Goal: Task Accomplishment & Management: Use online tool/utility

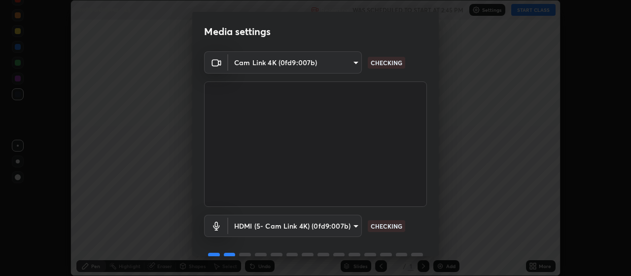
scroll to position [48, 0]
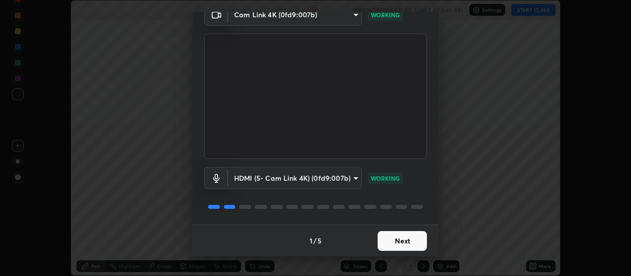
click at [402, 231] on button "Next" at bounding box center [402, 241] width 49 height 20
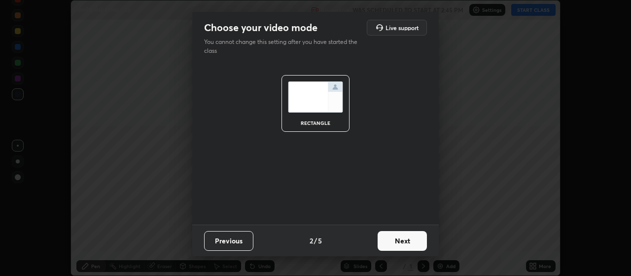
scroll to position [0, 0]
click at [413, 235] on button "Next" at bounding box center [402, 241] width 49 height 20
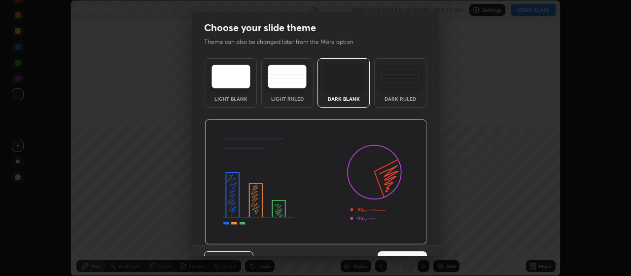
click at [415, 241] on img at bounding box center [316, 181] width 222 height 125
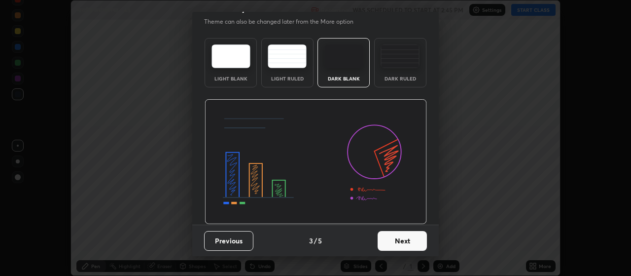
click at [415, 246] on button "Next" at bounding box center [402, 241] width 49 height 20
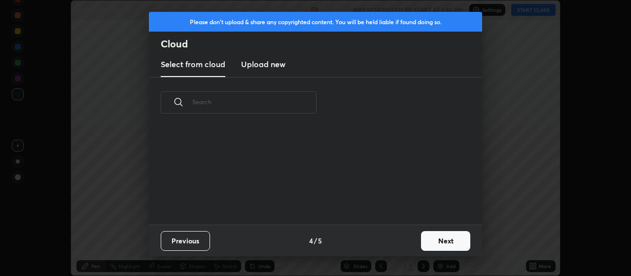
click at [431, 243] on button "Next" at bounding box center [445, 241] width 49 height 20
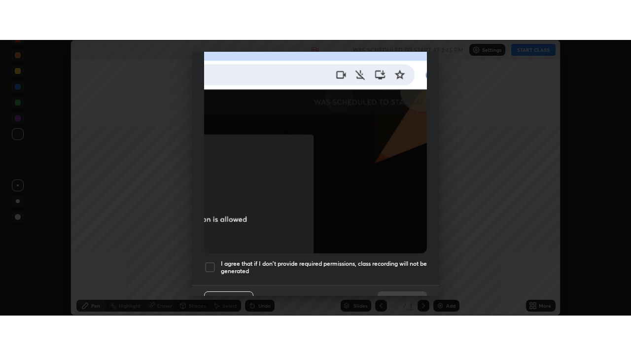
scroll to position [249, 0]
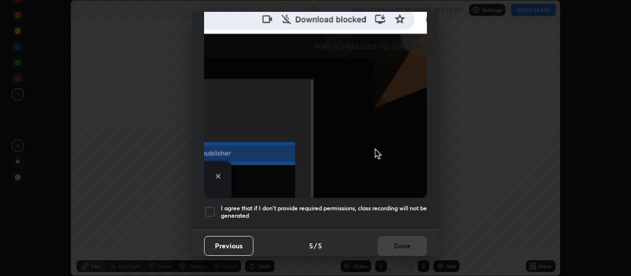
click at [209, 211] on div at bounding box center [210, 212] width 12 height 12
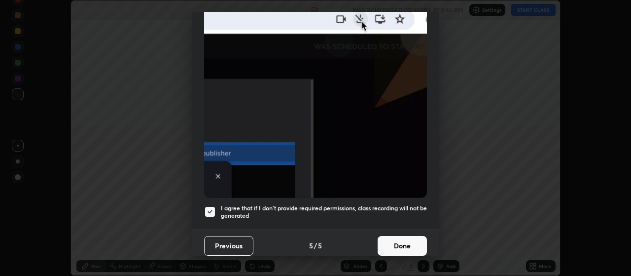
click at [397, 247] on button "Done" at bounding box center [402, 246] width 49 height 20
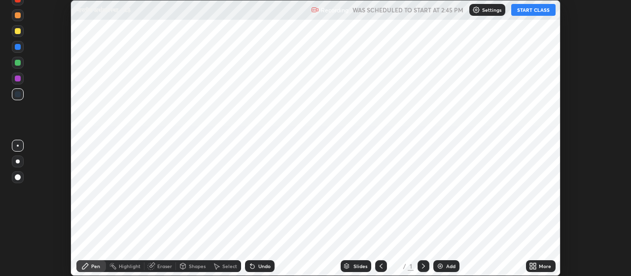
click at [442, 266] on img at bounding box center [440, 266] width 8 height 8
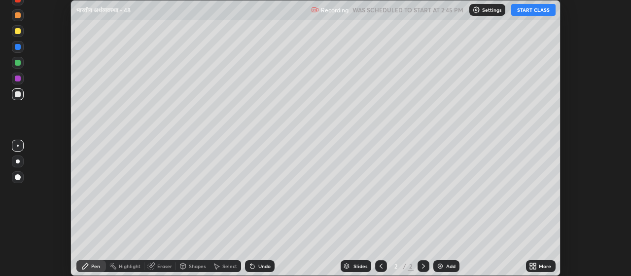
click at [533, 265] on icon at bounding box center [531, 264] width 2 height 2
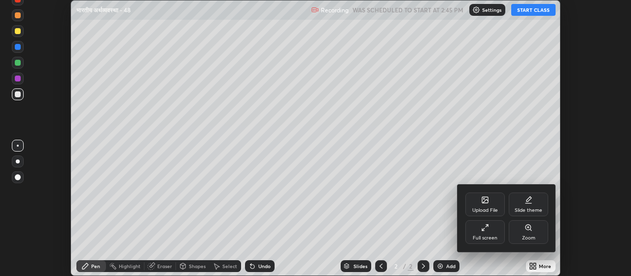
click at [478, 229] on div "Full screen" at bounding box center [485, 232] width 39 height 24
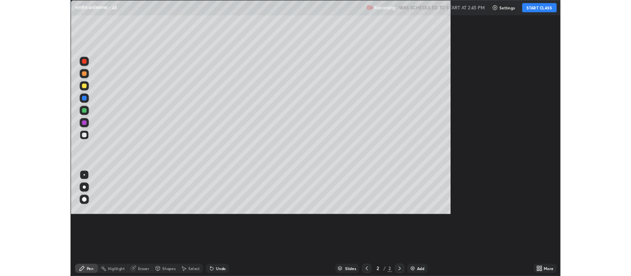
scroll to position [355, 631]
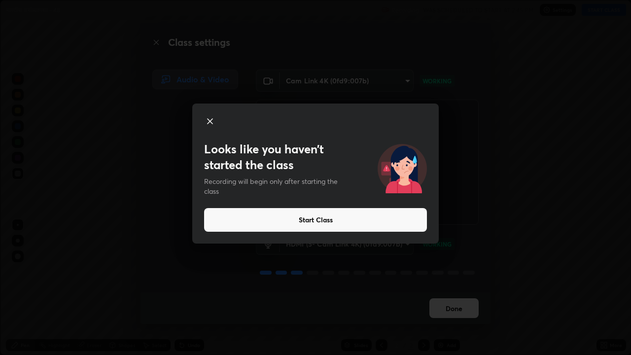
click at [311, 221] on button "Start Class" at bounding box center [315, 220] width 223 height 24
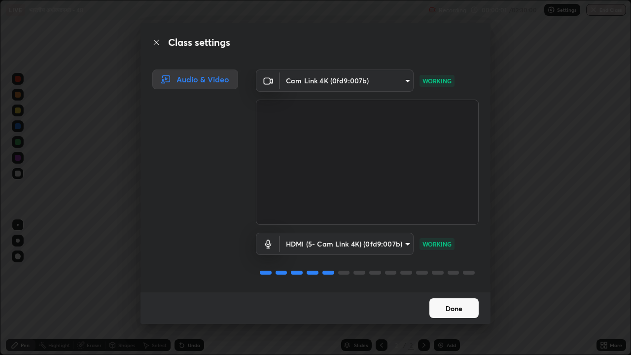
click at [448, 275] on button "Done" at bounding box center [454, 308] width 49 height 20
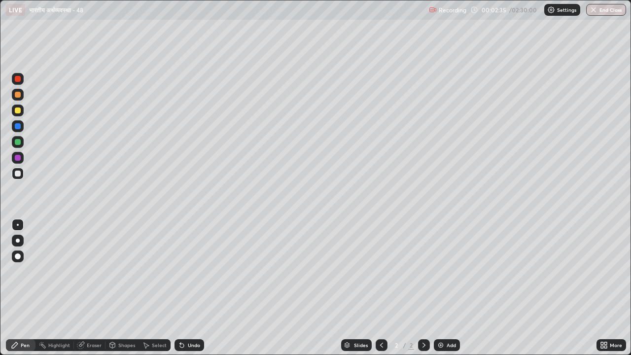
click at [180, 275] on icon at bounding box center [182, 345] width 8 height 8
click at [18, 110] on div at bounding box center [18, 111] width 6 height 6
click at [17, 173] on div at bounding box center [18, 174] width 6 height 6
click at [189, 275] on div "Undo" at bounding box center [194, 345] width 12 height 5
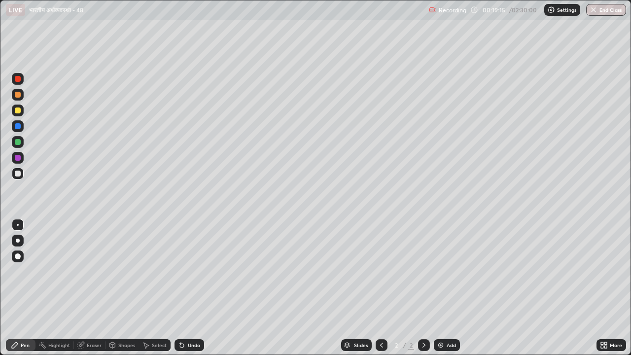
click at [17, 111] on div at bounding box center [18, 111] width 6 height 6
click at [439, 275] on img at bounding box center [441, 345] width 8 height 8
click at [18, 174] on div at bounding box center [18, 174] width 6 height 6
click at [180, 275] on icon at bounding box center [182, 346] width 4 height 4
click at [180, 275] on icon at bounding box center [182, 345] width 8 height 8
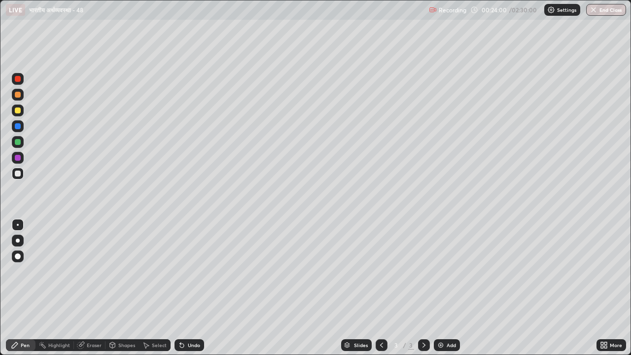
click at [91, 275] on div "Eraser" at bounding box center [94, 345] width 15 height 5
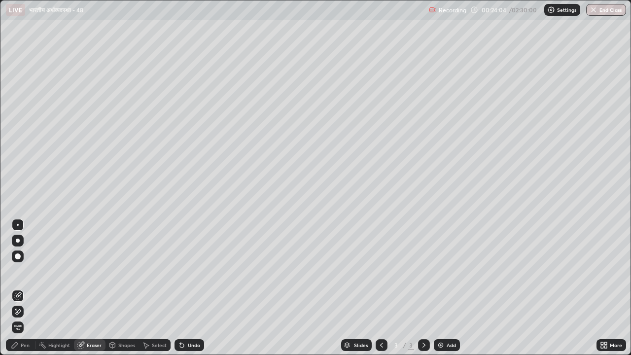
click at [23, 275] on div "Pen" at bounding box center [25, 345] width 9 height 5
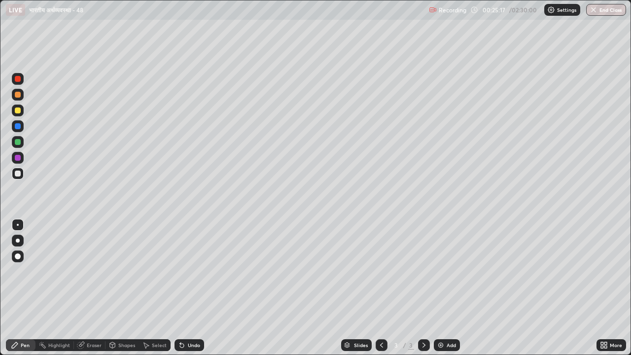
click at [18, 158] on div at bounding box center [18, 158] width 6 height 6
click at [17, 175] on div at bounding box center [18, 174] width 6 height 6
click at [378, 275] on icon at bounding box center [382, 345] width 8 height 8
click at [421, 275] on icon at bounding box center [424, 345] width 8 height 8
click at [422, 275] on icon at bounding box center [424, 345] width 8 height 8
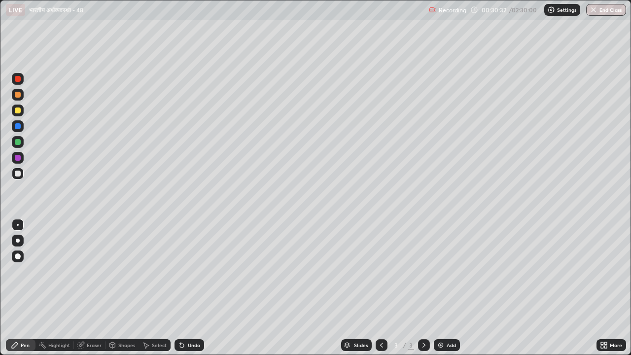
click at [439, 275] on img at bounding box center [441, 345] width 8 height 8
click at [19, 174] on div at bounding box center [18, 174] width 6 height 6
click at [189, 275] on div "Undo" at bounding box center [194, 345] width 12 height 5
click at [189, 275] on div "Undo" at bounding box center [188, 345] width 34 height 20
click at [189, 275] on div "Undo" at bounding box center [194, 345] width 12 height 5
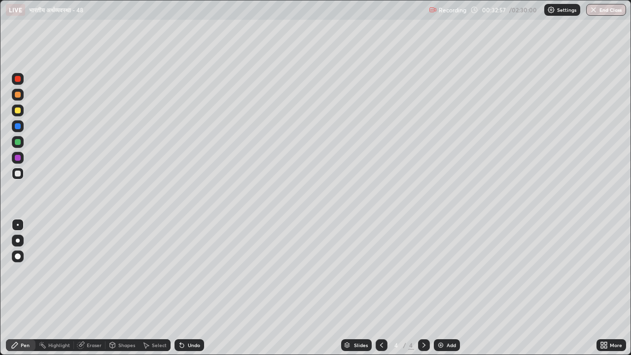
click at [191, 275] on div "Undo" at bounding box center [194, 345] width 12 height 5
click at [192, 275] on div "Undo" at bounding box center [194, 345] width 12 height 5
click at [193, 275] on div "Undo" at bounding box center [194, 345] width 12 height 5
click at [192, 275] on div "Undo" at bounding box center [194, 345] width 12 height 5
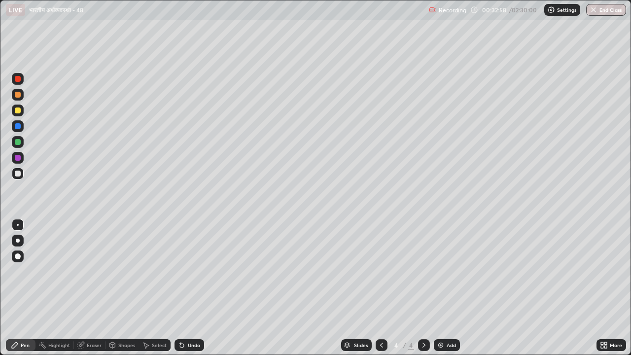
click at [192, 275] on div "Undo" at bounding box center [194, 345] width 12 height 5
click at [194, 275] on div "Undo" at bounding box center [190, 345] width 30 height 12
click at [378, 275] on icon at bounding box center [382, 345] width 8 height 8
click at [420, 275] on icon at bounding box center [424, 345] width 8 height 8
click at [197, 275] on div "Undo" at bounding box center [194, 345] width 12 height 5
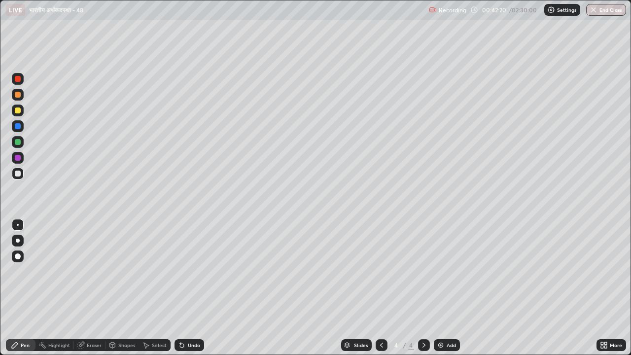
click at [439, 275] on img at bounding box center [441, 345] width 8 height 8
click at [17, 110] on div at bounding box center [18, 111] width 6 height 6
click at [17, 175] on div at bounding box center [18, 174] width 6 height 6
click at [381, 275] on icon at bounding box center [381, 345] width 3 height 5
click at [379, 275] on icon at bounding box center [382, 345] width 8 height 8
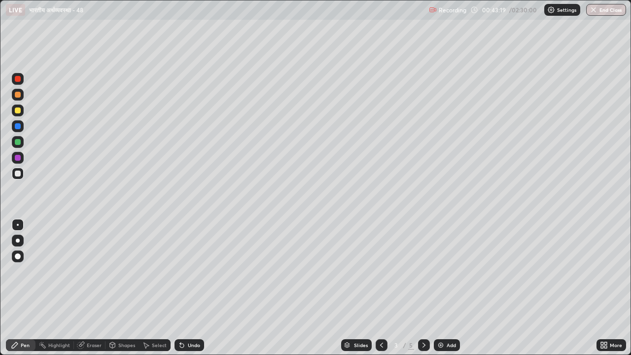
click at [420, 275] on icon at bounding box center [424, 345] width 8 height 8
click at [423, 275] on icon at bounding box center [424, 345] width 8 height 8
click at [195, 275] on div "Undo" at bounding box center [194, 345] width 12 height 5
click at [437, 275] on img at bounding box center [441, 345] width 8 height 8
click at [18, 157] on div at bounding box center [18, 158] width 6 height 6
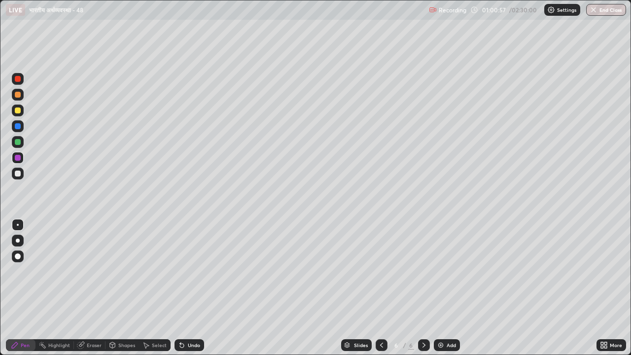
click at [438, 275] on img at bounding box center [441, 345] width 8 height 8
click at [18, 176] on div at bounding box center [18, 174] width 6 height 6
click at [19, 112] on div at bounding box center [18, 111] width 6 height 6
click at [19, 175] on div at bounding box center [18, 174] width 6 height 6
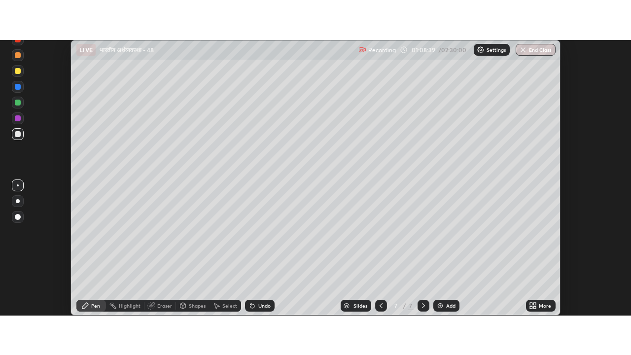
scroll to position [49045, 48690]
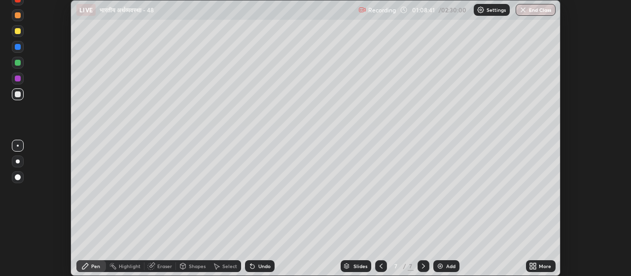
click at [533, 267] on icon at bounding box center [531, 267] width 2 height 2
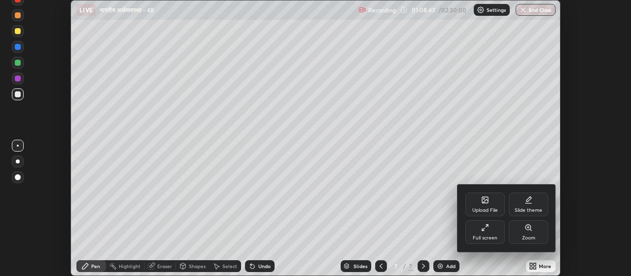
click at [482, 235] on div "Full screen" at bounding box center [485, 237] width 25 height 5
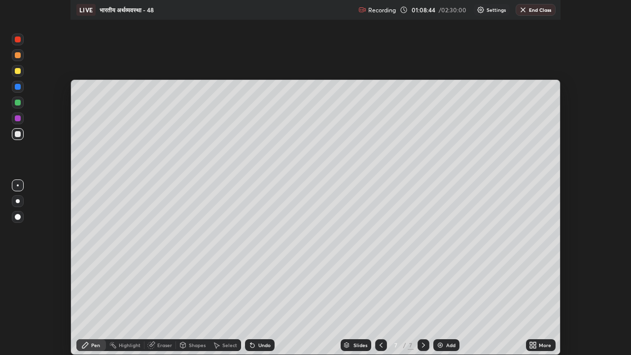
scroll to position [355, 631]
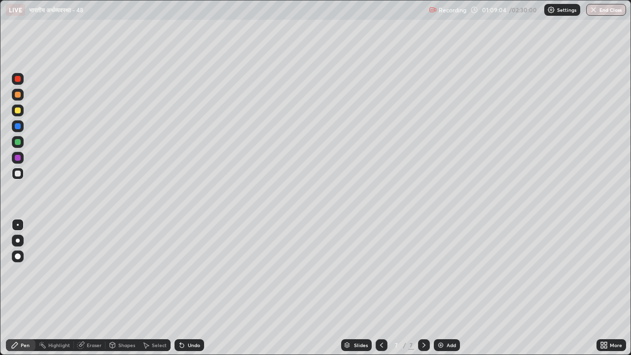
click at [92, 275] on div "Eraser" at bounding box center [94, 345] width 15 height 5
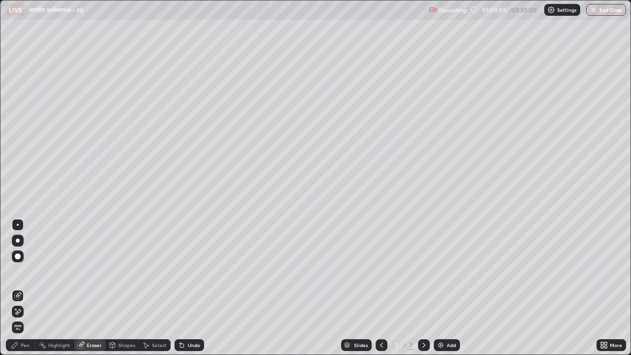
click at [27, 275] on div "Pen" at bounding box center [21, 345] width 30 height 12
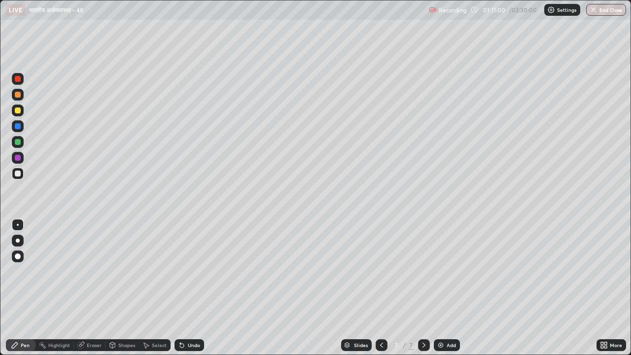
click at [191, 275] on div "Undo" at bounding box center [194, 345] width 12 height 5
click at [190, 275] on div "Undo" at bounding box center [194, 345] width 12 height 5
click at [440, 275] on img at bounding box center [441, 345] width 8 height 8
click at [18, 112] on div at bounding box center [18, 111] width 6 height 6
click at [21, 173] on div at bounding box center [18, 174] width 12 height 12
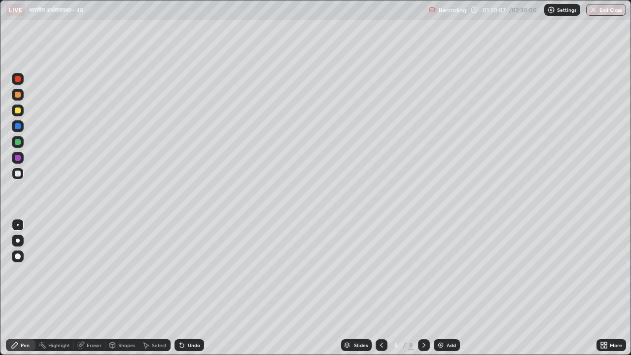
click at [438, 275] on img at bounding box center [441, 345] width 8 height 8
click at [380, 275] on icon at bounding box center [381, 345] width 3 height 5
click at [424, 275] on icon at bounding box center [424, 345] width 3 height 5
click at [376, 275] on div at bounding box center [382, 345] width 12 height 12
click at [378, 275] on icon at bounding box center [382, 345] width 8 height 8
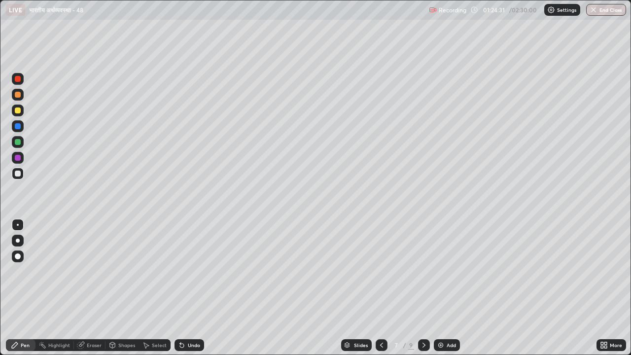
click at [379, 275] on icon at bounding box center [382, 345] width 8 height 8
click at [381, 275] on icon at bounding box center [382, 345] width 8 height 8
click at [422, 275] on icon at bounding box center [424, 345] width 8 height 8
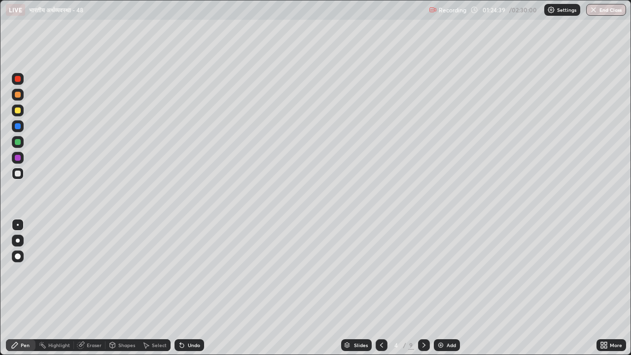
click at [422, 275] on icon at bounding box center [424, 345] width 8 height 8
click at [423, 275] on icon at bounding box center [424, 345] width 3 height 5
click at [424, 275] on icon at bounding box center [424, 345] width 8 height 8
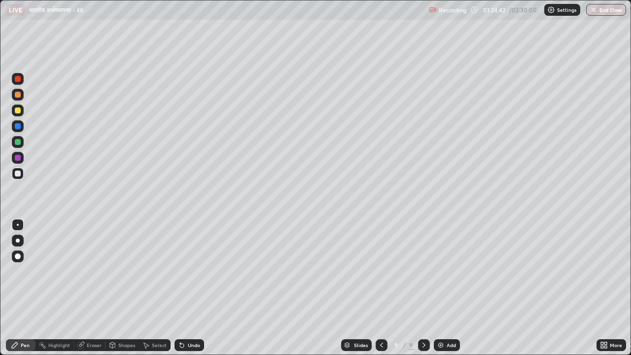
click at [426, 275] on icon at bounding box center [424, 345] width 8 height 8
click at [441, 275] on img at bounding box center [441, 345] width 8 height 8
click at [420, 275] on icon at bounding box center [424, 345] width 8 height 8
click at [439, 275] on img at bounding box center [441, 345] width 8 height 8
click at [18, 112] on div at bounding box center [18, 111] width 6 height 6
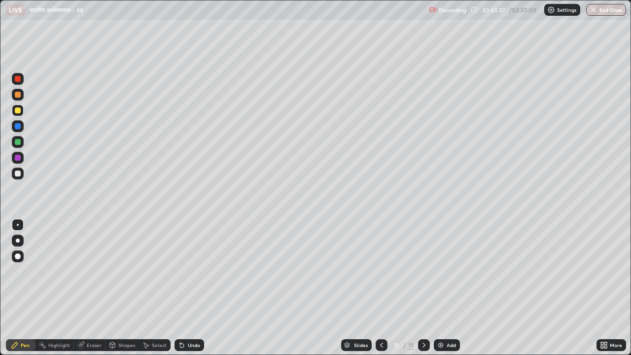
click at [18, 174] on div at bounding box center [18, 174] width 6 height 6
click at [189, 275] on div "Undo" at bounding box center [194, 345] width 12 height 5
click at [19, 113] on div at bounding box center [18, 111] width 6 height 6
click at [440, 275] on img at bounding box center [441, 345] width 8 height 8
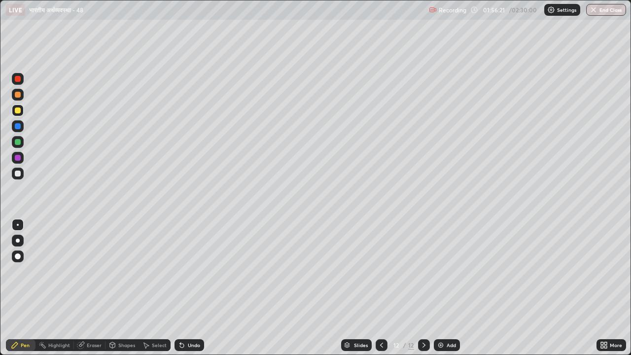
click at [17, 175] on div at bounding box center [18, 174] width 6 height 6
click at [89, 275] on div "Eraser" at bounding box center [94, 345] width 15 height 5
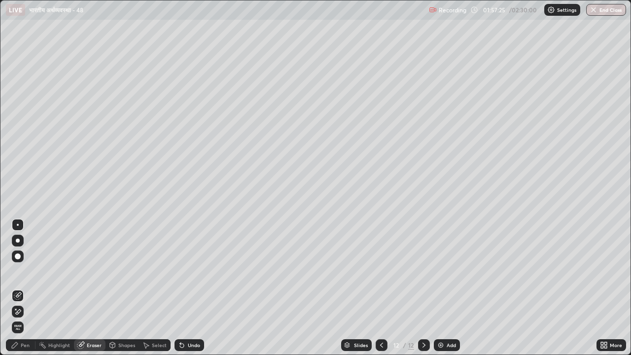
click at [24, 275] on div "Pen" at bounding box center [25, 345] width 9 height 5
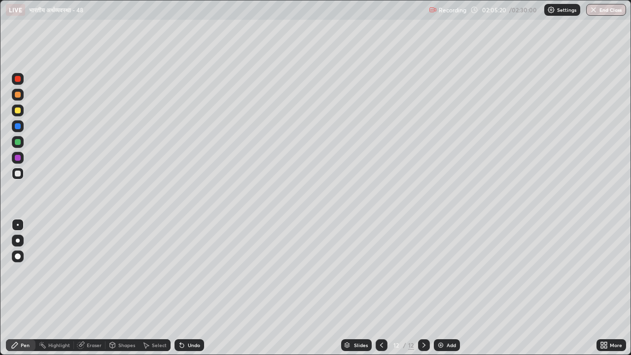
click at [179, 275] on icon at bounding box center [182, 345] width 8 height 8
click at [182, 275] on icon at bounding box center [182, 346] width 4 height 4
click at [17, 111] on div at bounding box center [18, 111] width 6 height 6
click at [18, 173] on div at bounding box center [18, 174] width 6 height 6
click at [442, 275] on img at bounding box center [441, 345] width 8 height 8
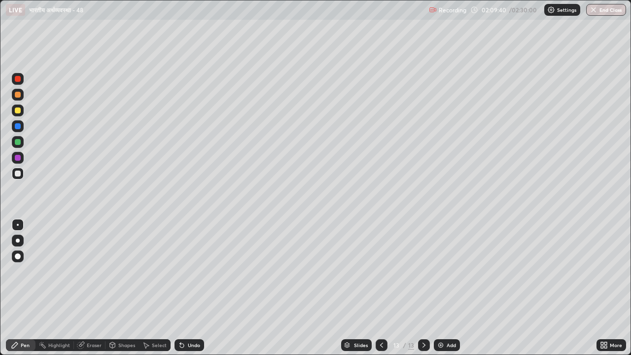
click at [188, 275] on div "Undo" at bounding box center [194, 345] width 12 height 5
click at [193, 275] on div "Undo" at bounding box center [194, 345] width 12 height 5
click at [199, 275] on div "Undo" at bounding box center [190, 345] width 30 height 12
click at [201, 275] on div "Undo" at bounding box center [190, 345] width 30 height 12
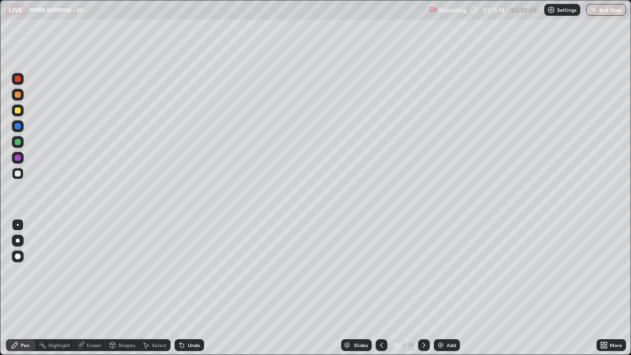
click at [191, 275] on div "Undo" at bounding box center [194, 345] width 12 height 5
click at [190, 275] on div "Undo" at bounding box center [190, 345] width 30 height 12
click at [191, 275] on div "Undo" at bounding box center [188, 345] width 34 height 20
click at [190, 275] on div "Undo" at bounding box center [188, 345] width 34 height 20
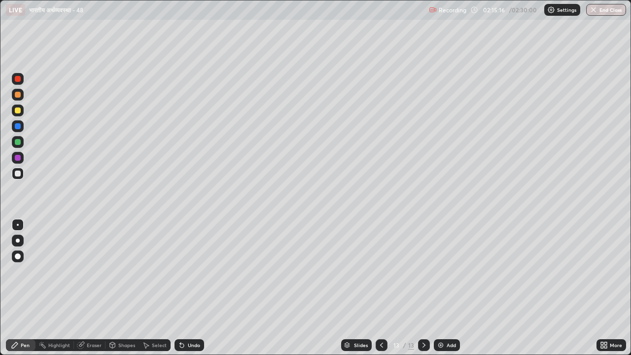
click at [190, 275] on div "Undo" at bounding box center [188, 345] width 34 height 20
click at [189, 275] on div "Undo" at bounding box center [190, 345] width 30 height 12
click at [188, 275] on div "Undo" at bounding box center [190, 345] width 30 height 12
click at [190, 275] on div "Undo" at bounding box center [190, 345] width 30 height 12
click at [191, 275] on div "Undo" at bounding box center [190, 345] width 30 height 12
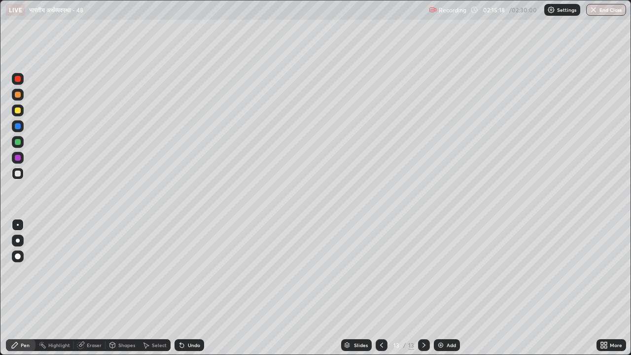
click at [191, 275] on div "Undo" at bounding box center [190, 345] width 30 height 12
click at [192, 275] on div "Undo" at bounding box center [194, 345] width 12 height 5
click at [191, 275] on div "Undo" at bounding box center [194, 345] width 12 height 5
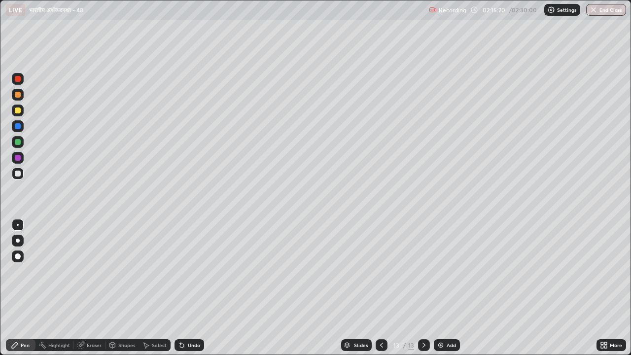
click at [190, 275] on div "Undo" at bounding box center [194, 345] width 12 height 5
click at [189, 275] on div "Undo" at bounding box center [194, 345] width 12 height 5
click at [190, 275] on div "Undo" at bounding box center [194, 345] width 12 height 5
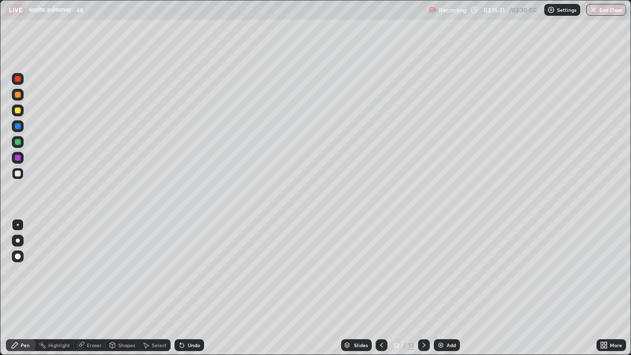
click at [190, 275] on div "Undo" at bounding box center [194, 345] width 12 height 5
click at [191, 275] on div "Undo" at bounding box center [194, 345] width 12 height 5
click at [190, 275] on div "Undo" at bounding box center [194, 345] width 12 height 5
click at [190, 275] on div "Undo" at bounding box center [190, 345] width 30 height 12
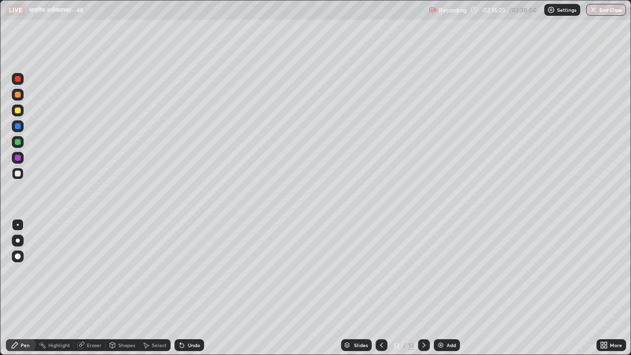
click at [190, 275] on div "Undo" at bounding box center [190, 345] width 30 height 12
click at [190, 275] on div "Undo" at bounding box center [194, 345] width 12 height 5
click at [191, 275] on div "Undo" at bounding box center [190, 345] width 30 height 12
click at [191, 275] on div "Undo" at bounding box center [194, 345] width 12 height 5
click at [191, 275] on div "Undo" at bounding box center [190, 345] width 30 height 12
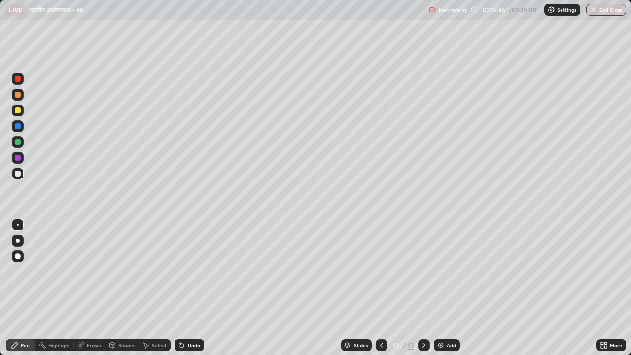
click at [192, 275] on div "Undo" at bounding box center [194, 345] width 12 height 5
click at [440, 275] on img at bounding box center [441, 345] width 8 height 8
click at [376, 275] on div at bounding box center [382, 345] width 12 height 12
click at [17, 110] on div at bounding box center [18, 111] width 6 height 6
click at [440, 275] on img at bounding box center [441, 345] width 8 height 8
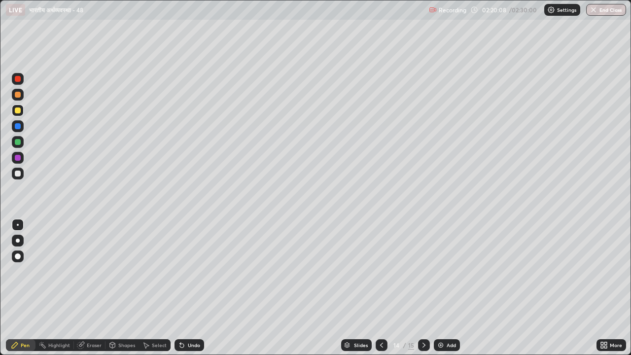
click at [598, 15] on button "End Class" at bounding box center [606, 10] width 40 height 12
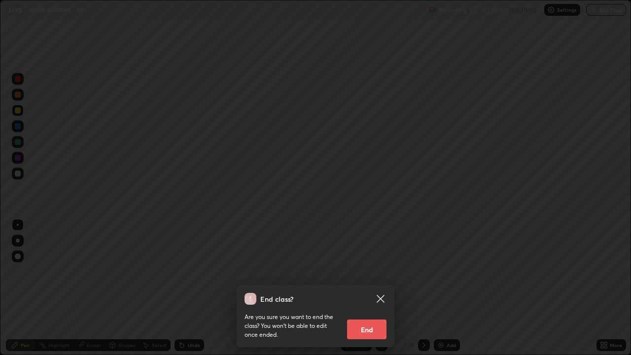
click at [360, 275] on button "End" at bounding box center [366, 330] width 39 height 20
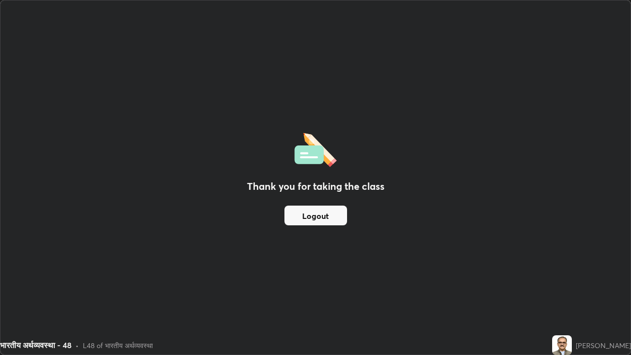
click at [319, 220] on button "Logout" at bounding box center [316, 216] width 63 height 20
click at [321, 215] on button "Logout" at bounding box center [316, 216] width 63 height 20
click at [320, 218] on button "Logout" at bounding box center [316, 216] width 63 height 20
